Goal: Information Seeking & Learning: Learn about a topic

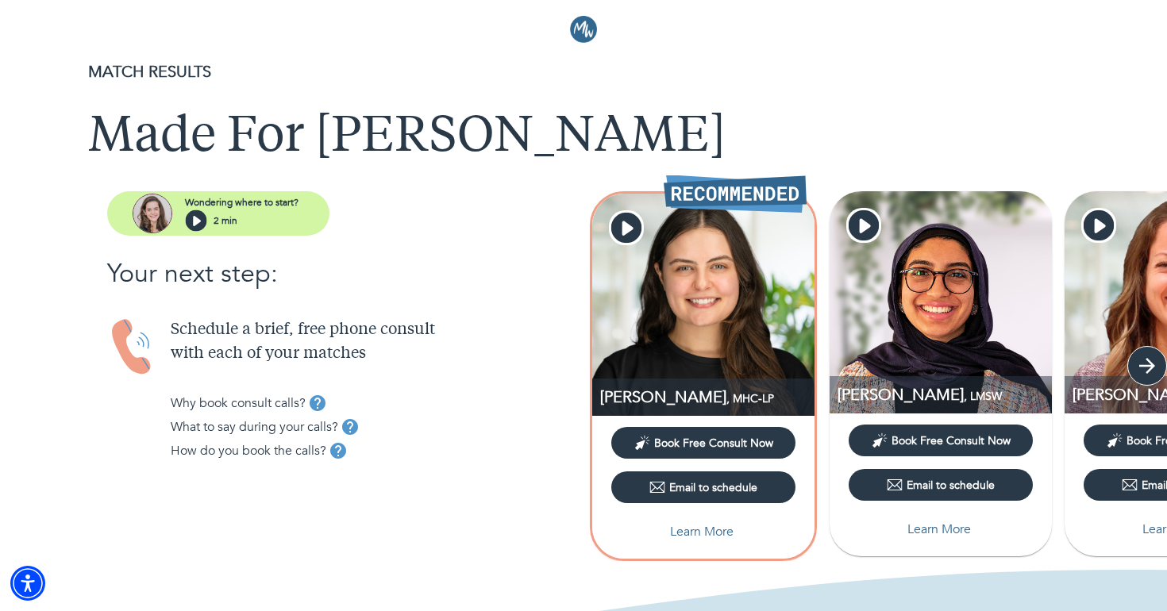
click at [1159, 354] on button "button" at bounding box center [1147, 366] width 40 height 40
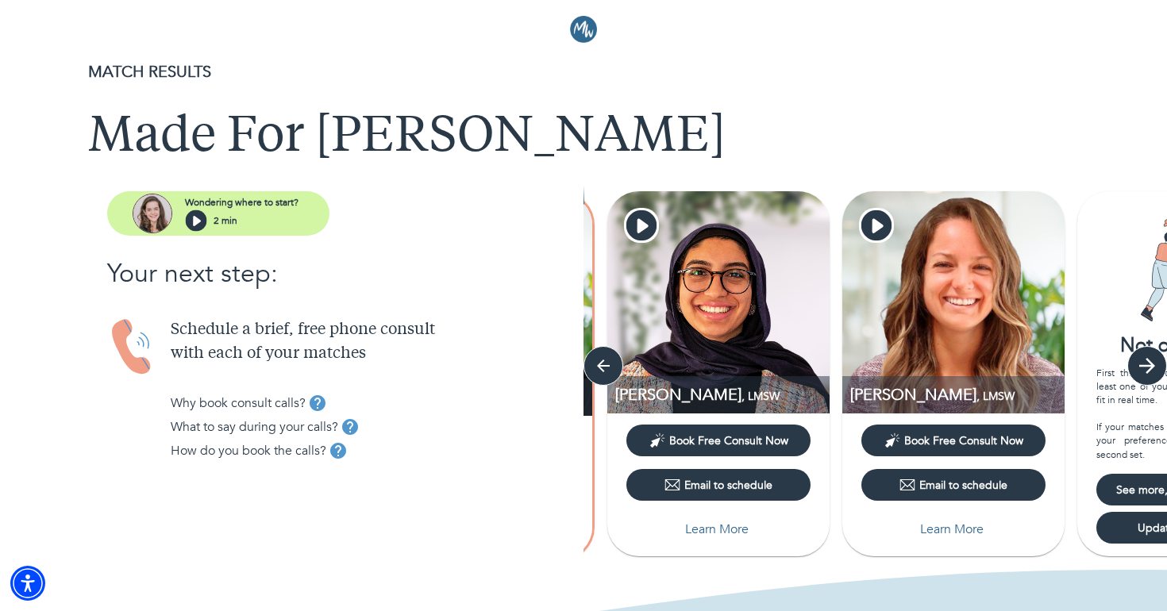
click at [1142, 361] on icon "button" at bounding box center [1147, 366] width 24 height 24
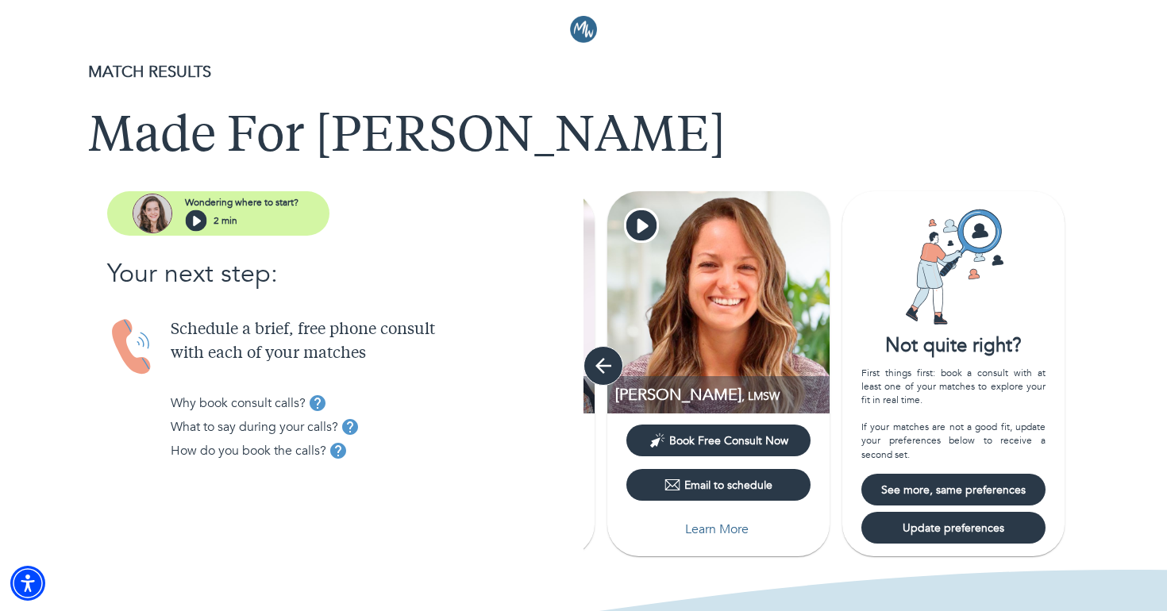
click at [594, 370] on icon "button" at bounding box center [603, 366] width 24 height 24
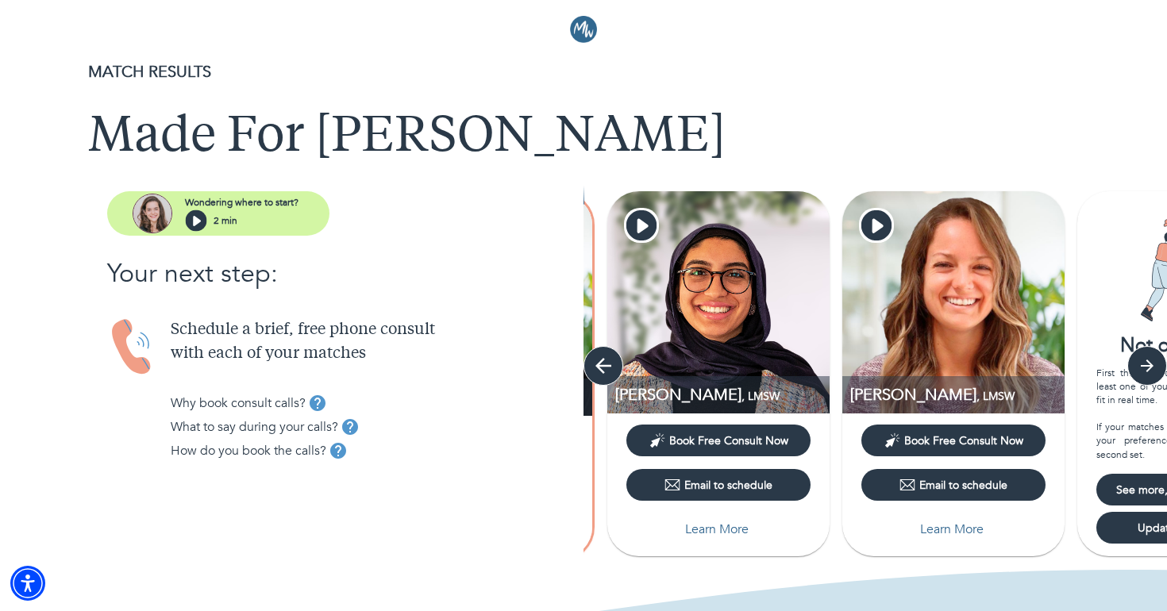
click at [594, 370] on icon "button" at bounding box center [603, 366] width 24 height 24
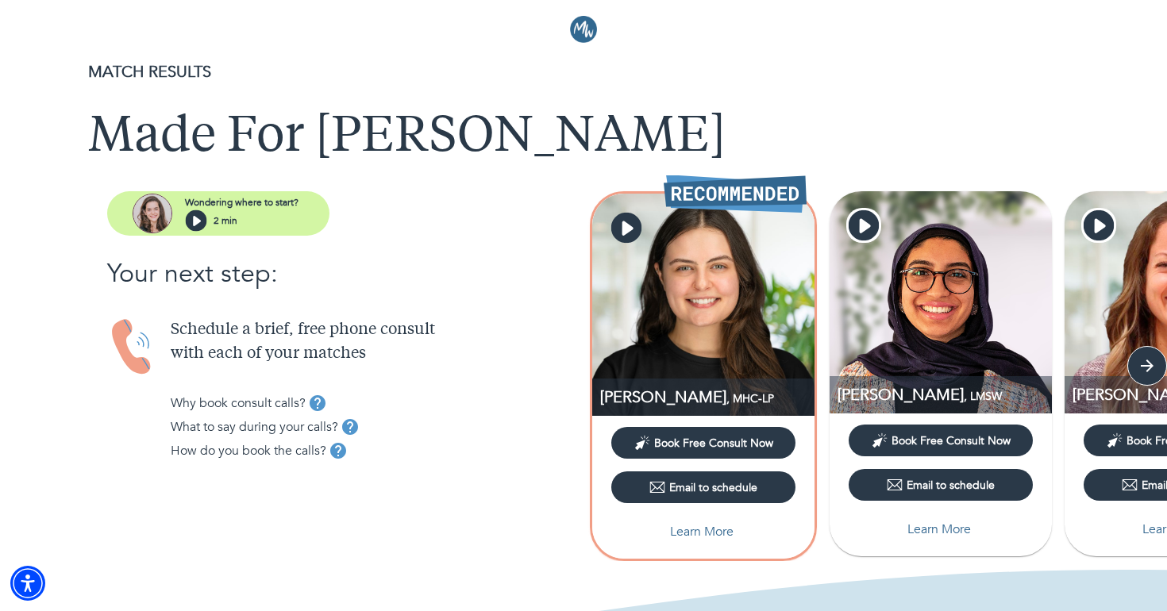
click at [623, 237] on icon "button" at bounding box center [626, 228] width 30 height 30
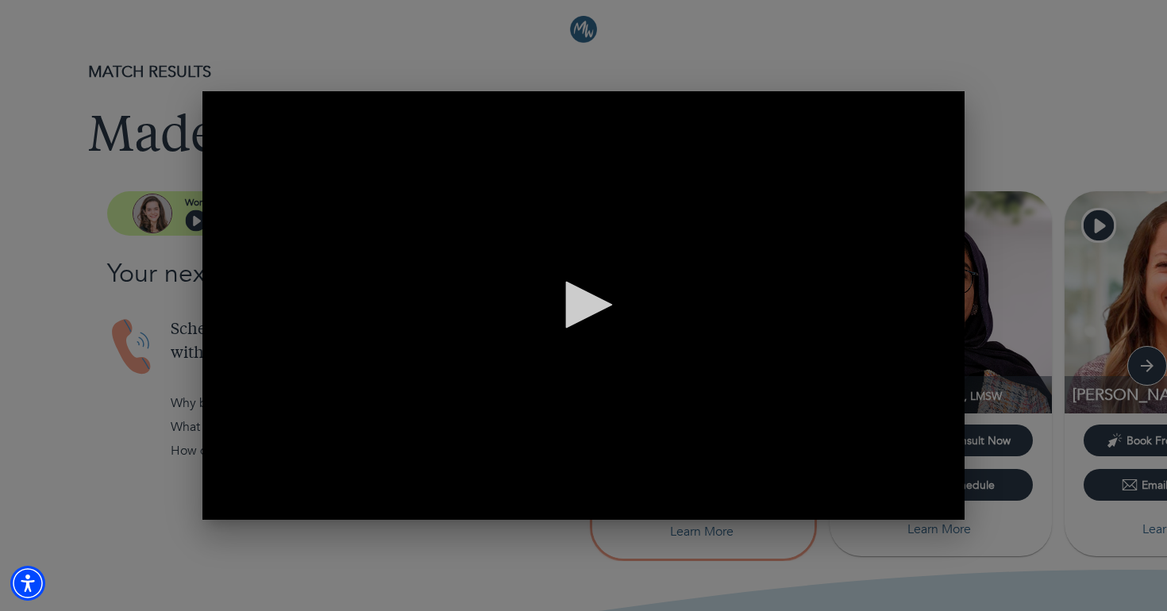
scroll to position [0, 762]
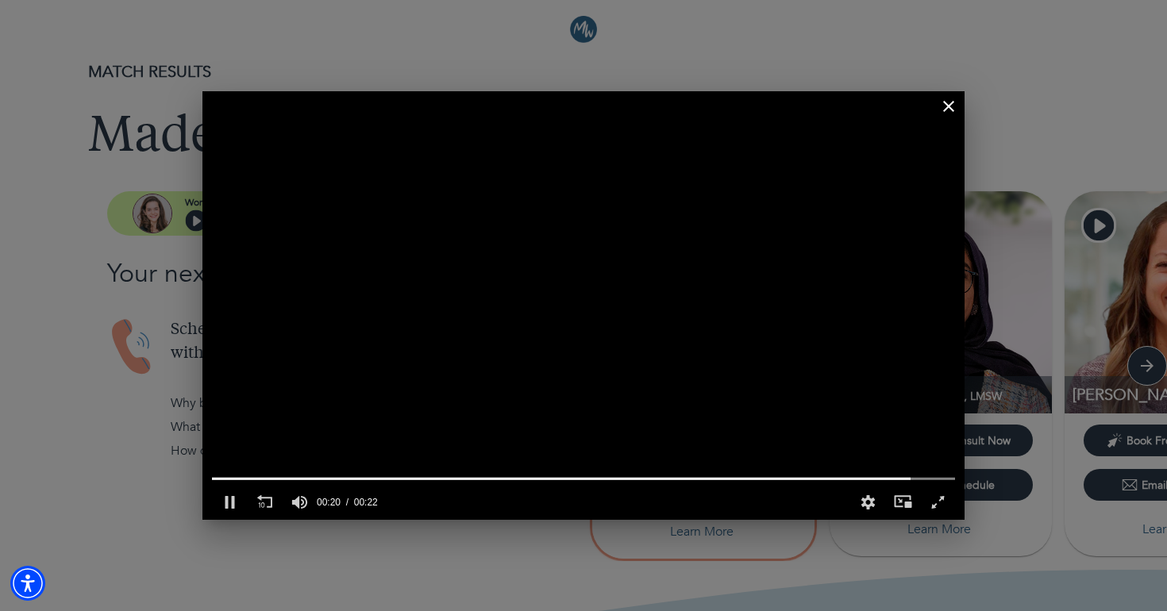
click at [949, 103] on icon "button" at bounding box center [948, 106] width 19 height 19
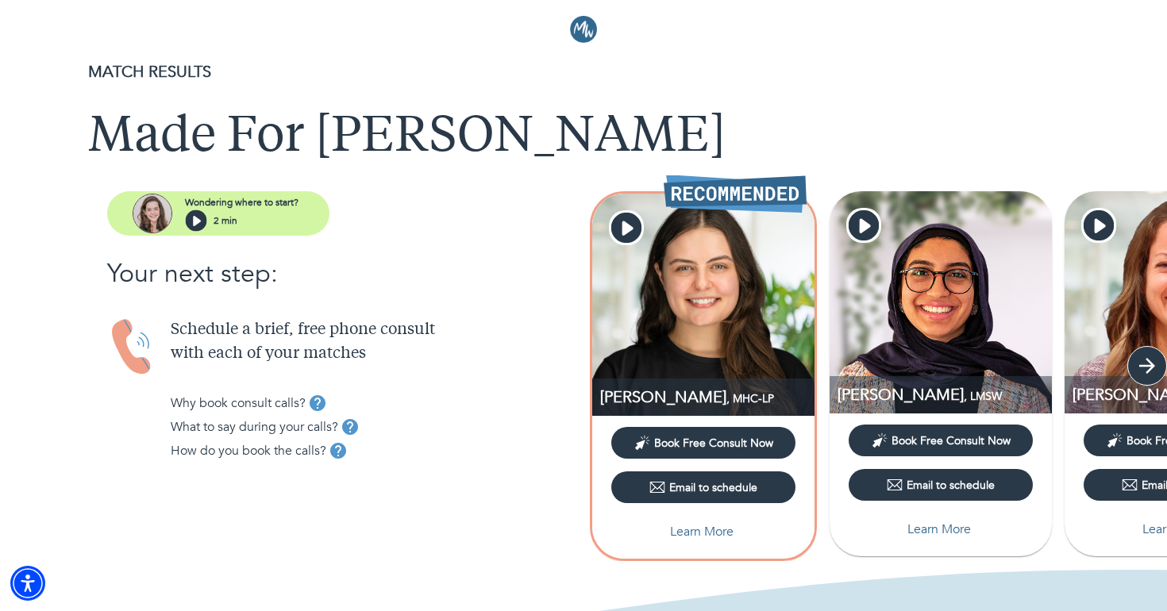
click at [1147, 372] on icon "button" at bounding box center [1147, 366] width 16 height 16
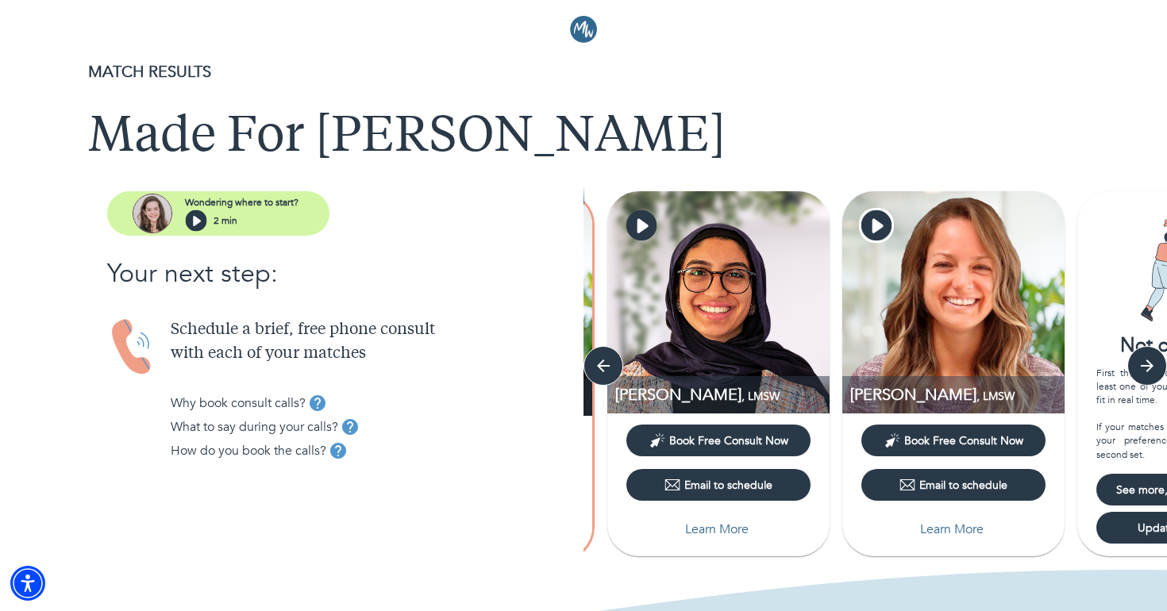
click at [652, 222] on icon "button" at bounding box center [641, 225] width 30 height 30
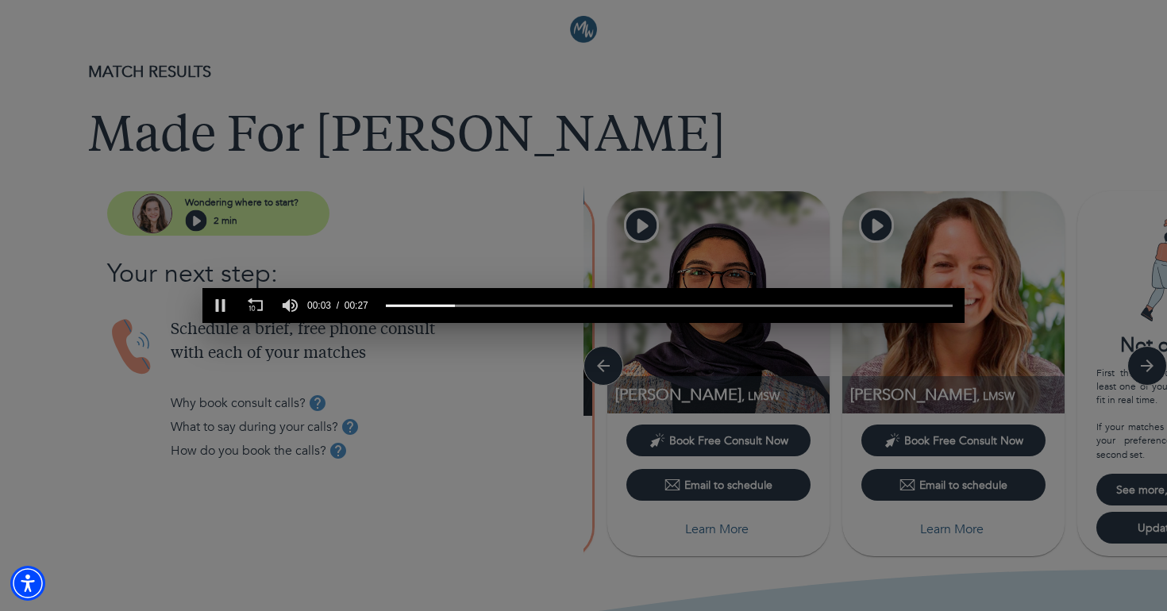
click at [632, 131] on div "0 of 27 seconds Volume 90% Press shift question mark to access a list of keyboa…" at bounding box center [583, 305] width 1167 height 611
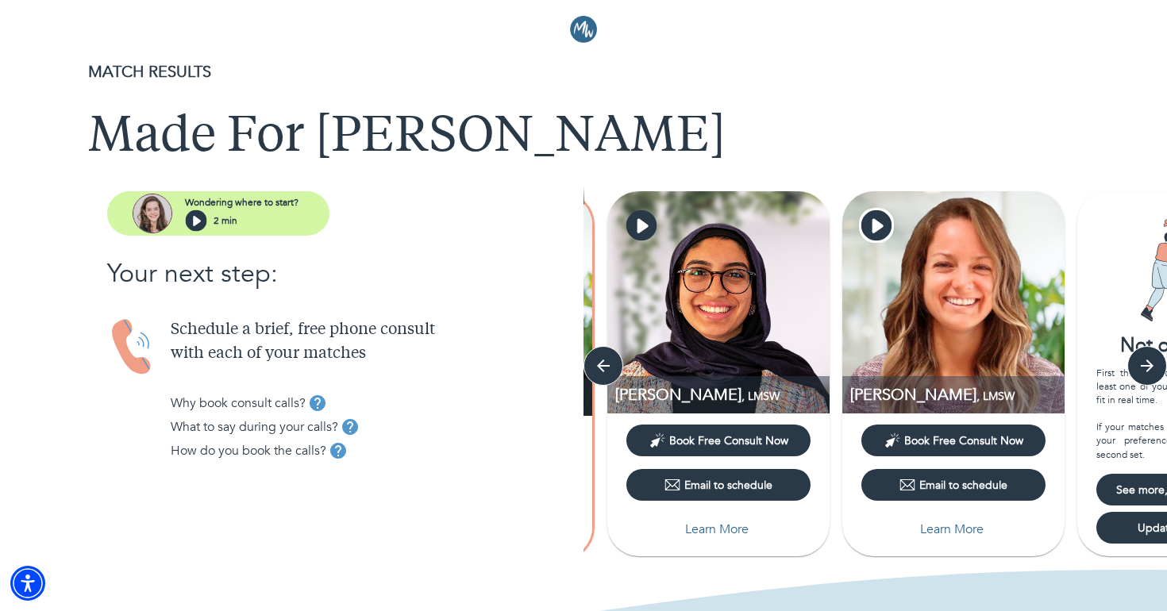
click at [641, 223] on icon "button" at bounding box center [642, 226] width 11 height 14
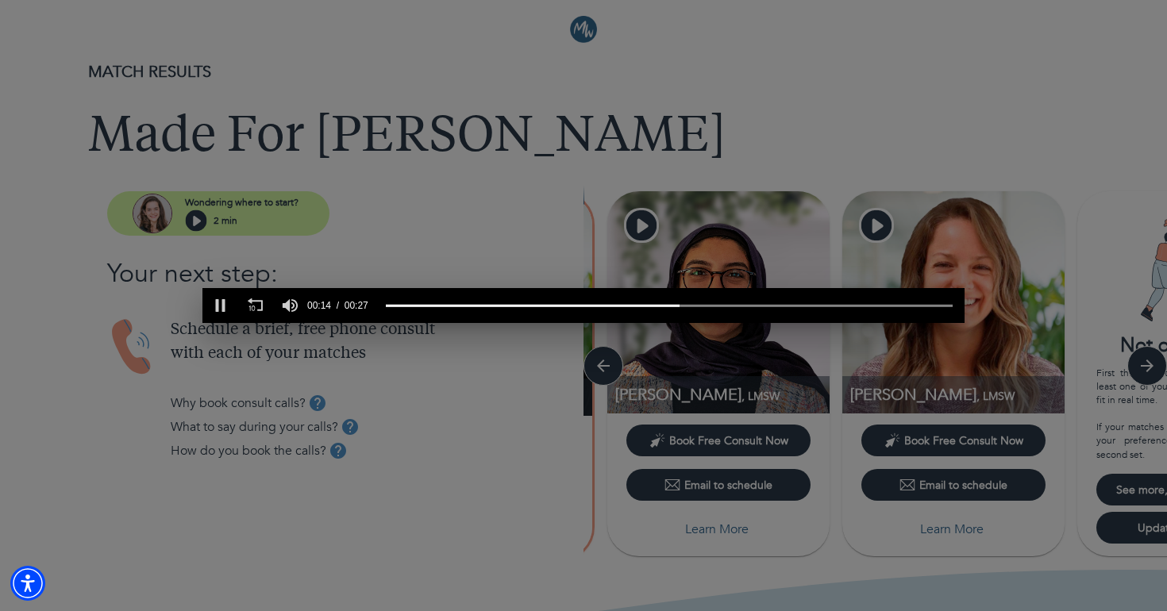
click at [991, 231] on div "0 of 27 seconds Volume 90% Press shift question mark to access a list of keyboa…" at bounding box center [583, 305] width 1167 height 611
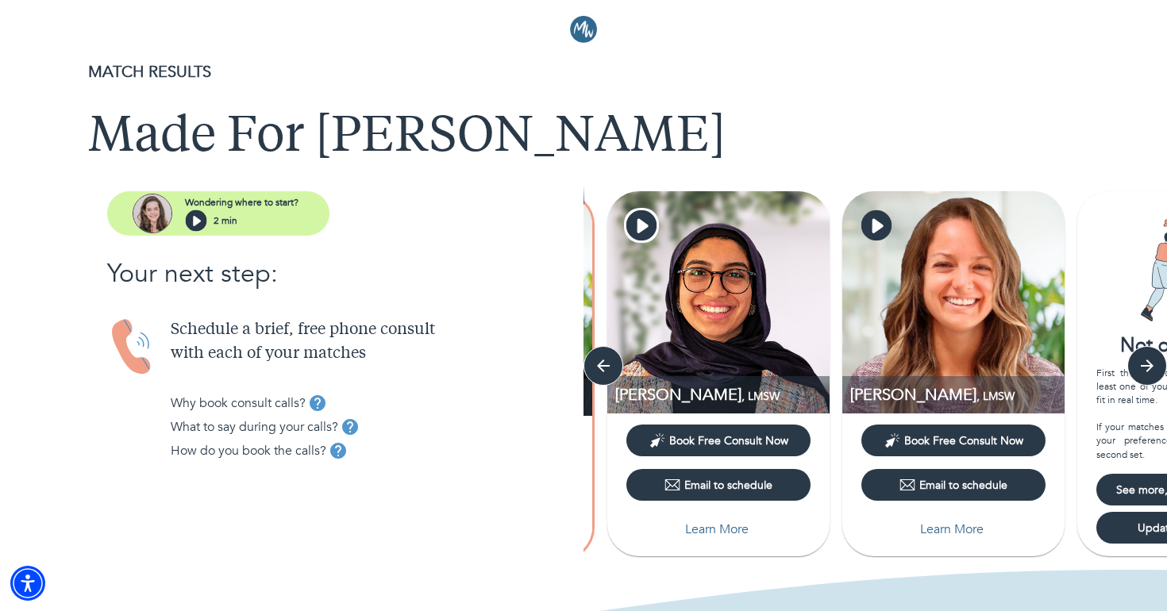
click at [879, 224] on icon "button" at bounding box center [877, 226] width 11 height 14
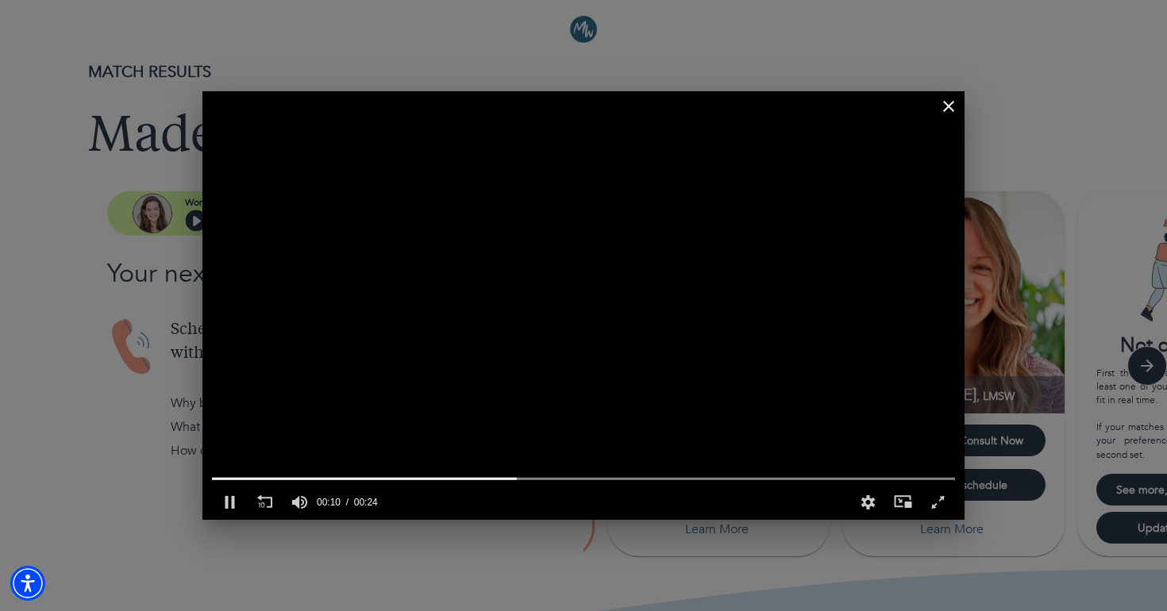
click at [951, 102] on icon "button" at bounding box center [948, 106] width 19 height 19
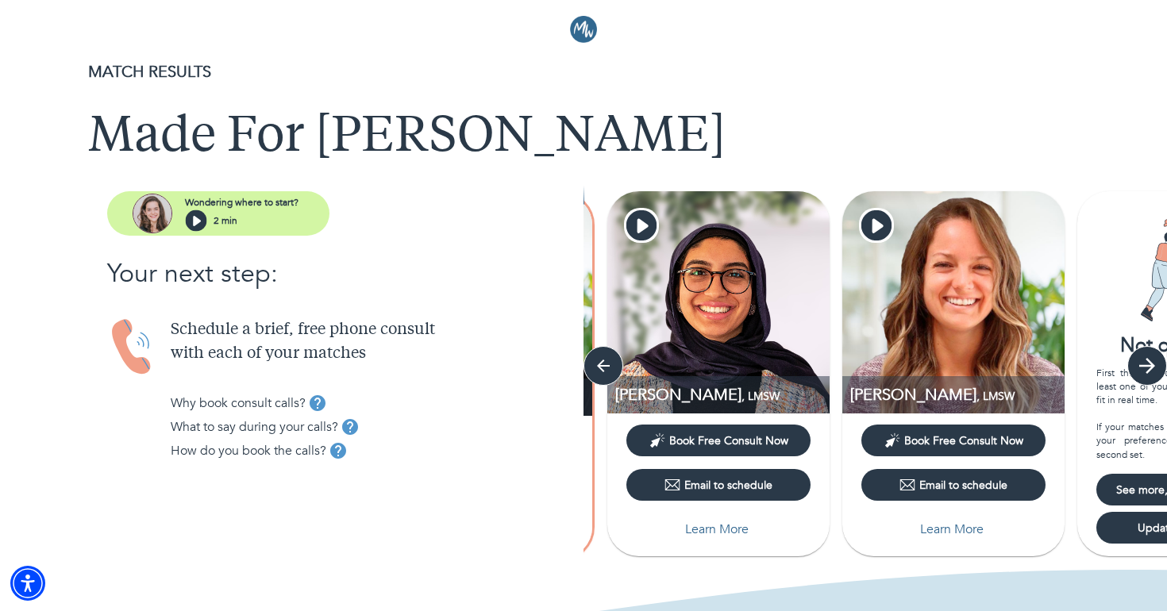
click at [1141, 360] on icon "button" at bounding box center [1147, 366] width 24 height 24
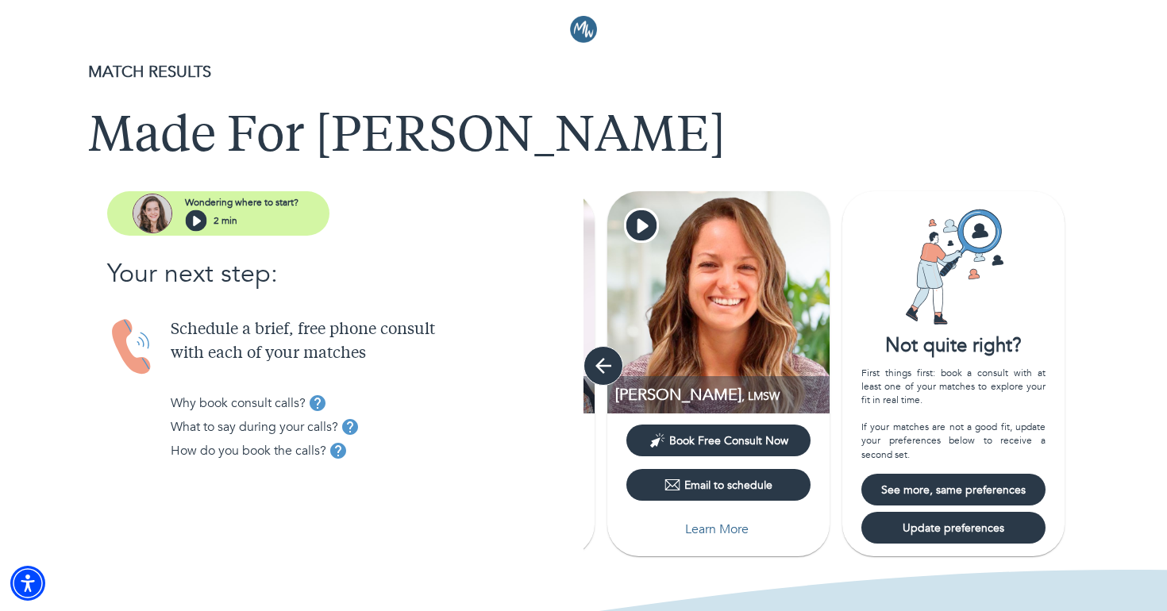
click at [604, 362] on icon "button" at bounding box center [603, 366] width 24 height 24
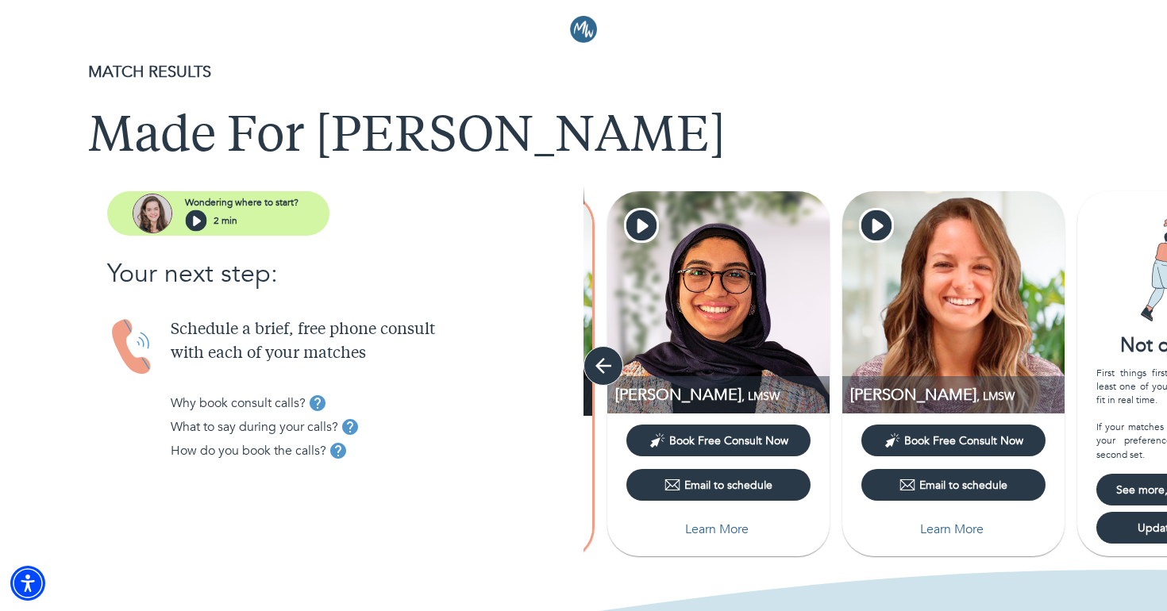
click at [604, 362] on icon "button" at bounding box center [603, 366] width 24 height 24
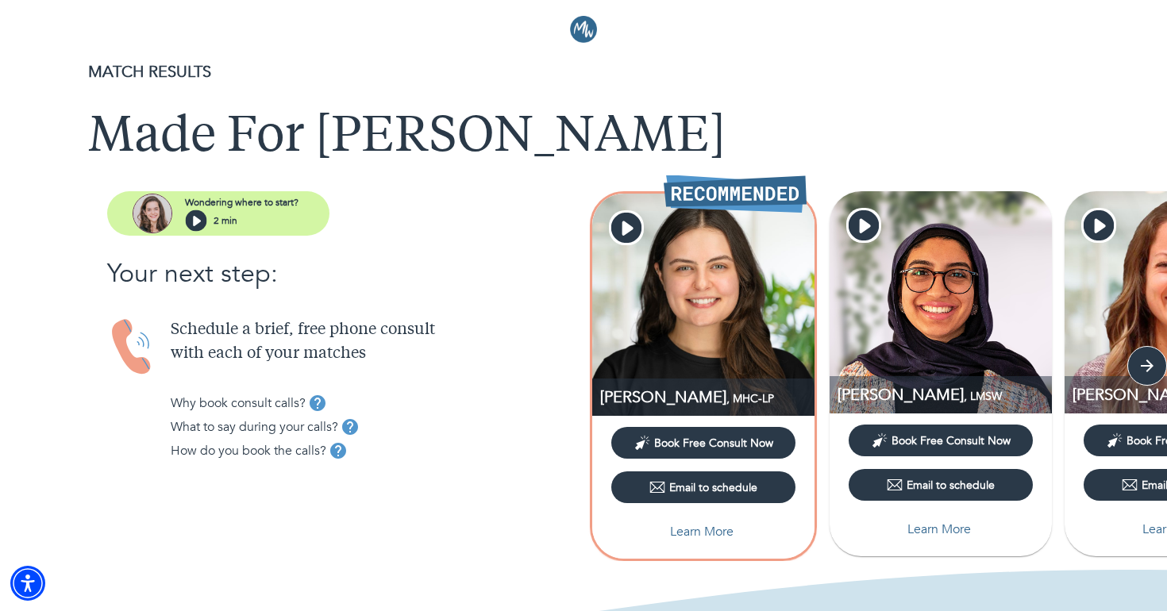
click at [700, 525] on p "Learn More" at bounding box center [701, 531] width 63 height 19
select select "2"
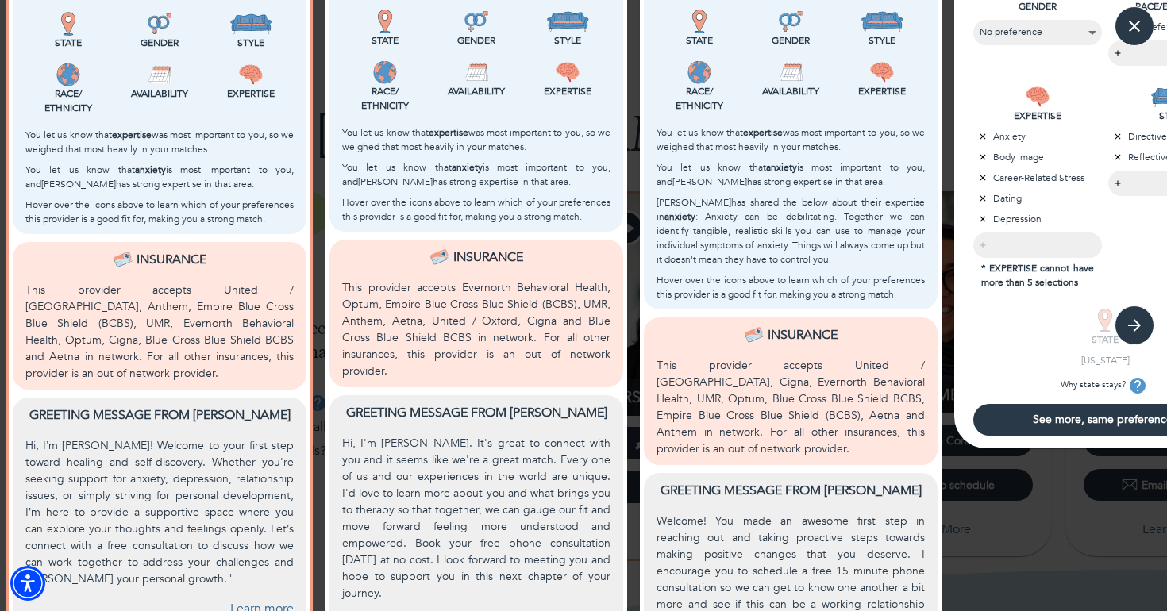
scroll to position [640, 0]
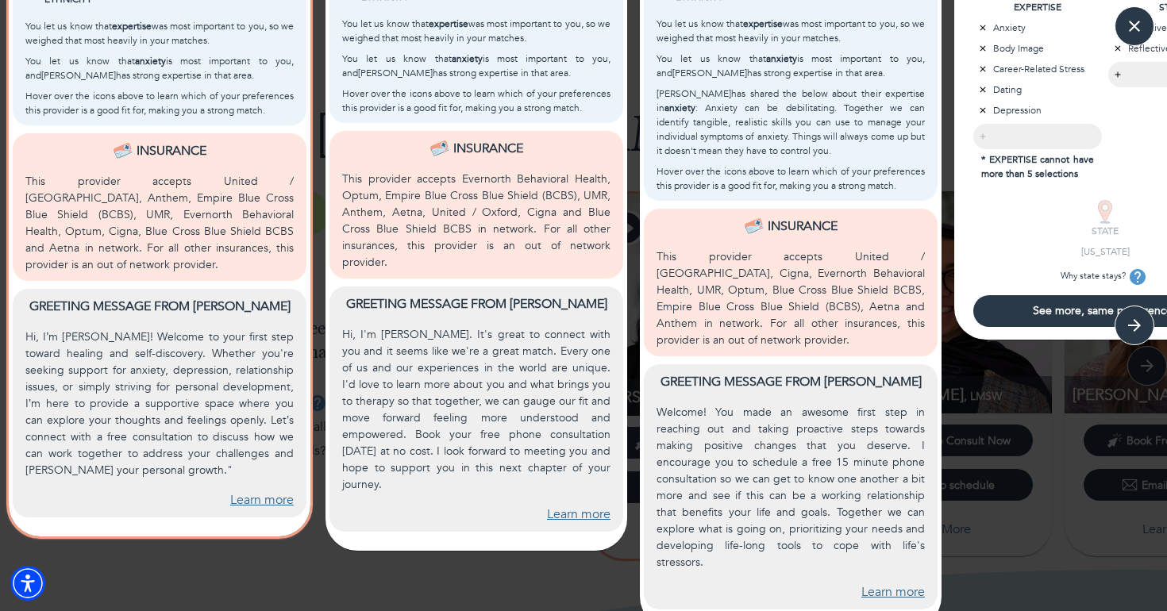
click at [256, 497] on link "Learn more" at bounding box center [261, 500] width 63 height 18
